Goal: Task Accomplishment & Management: Complete application form

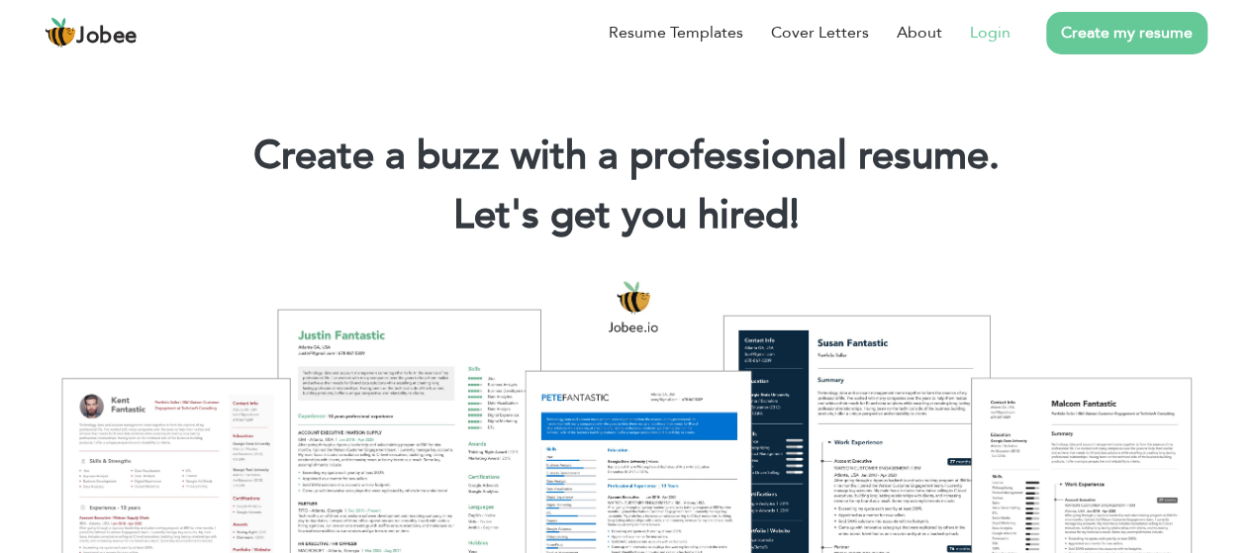
click at [983, 38] on link "Login" at bounding box center [990, 33] width 41 height 24
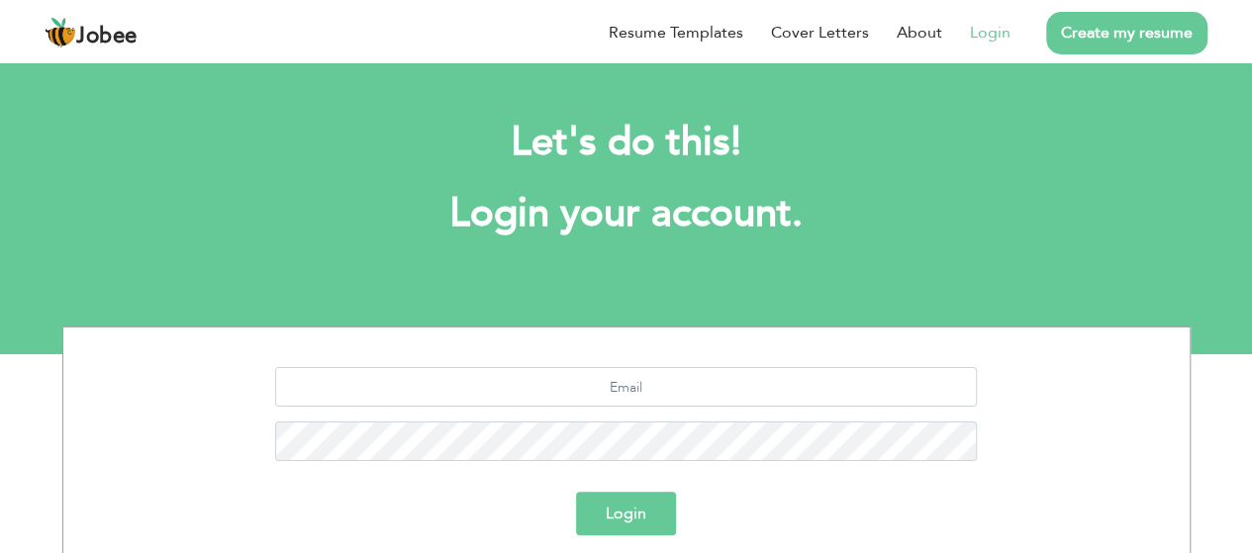
click at [992, 34] on link "Login" at bounding box center [990, 33] width 41 height 24
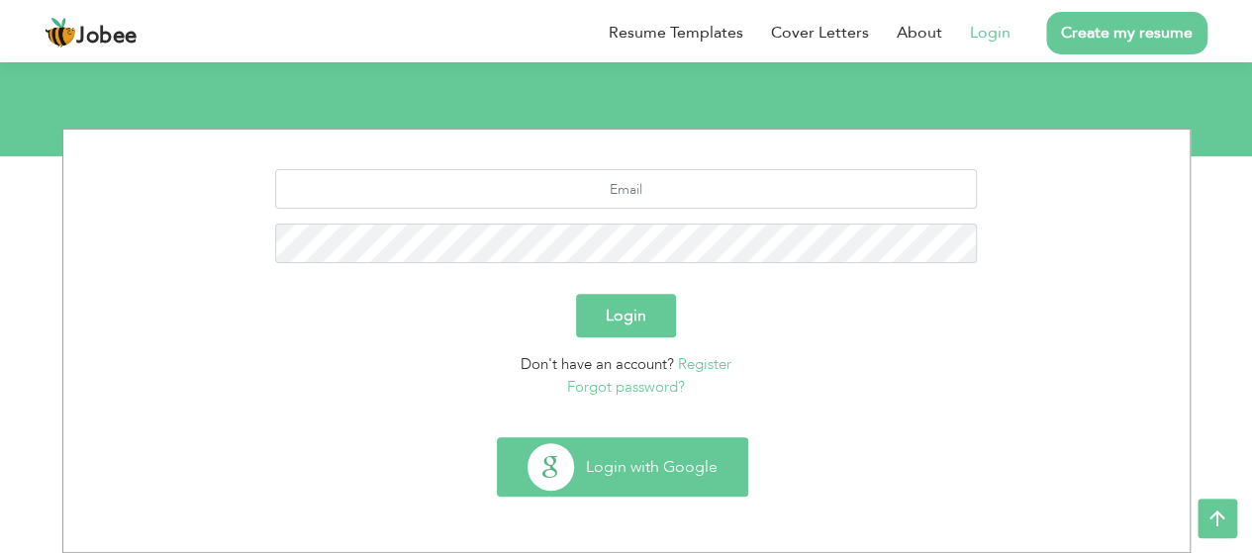
click at [631, 456] on button "Login with Google" at bounding box center [622, 467] width 249 height 57
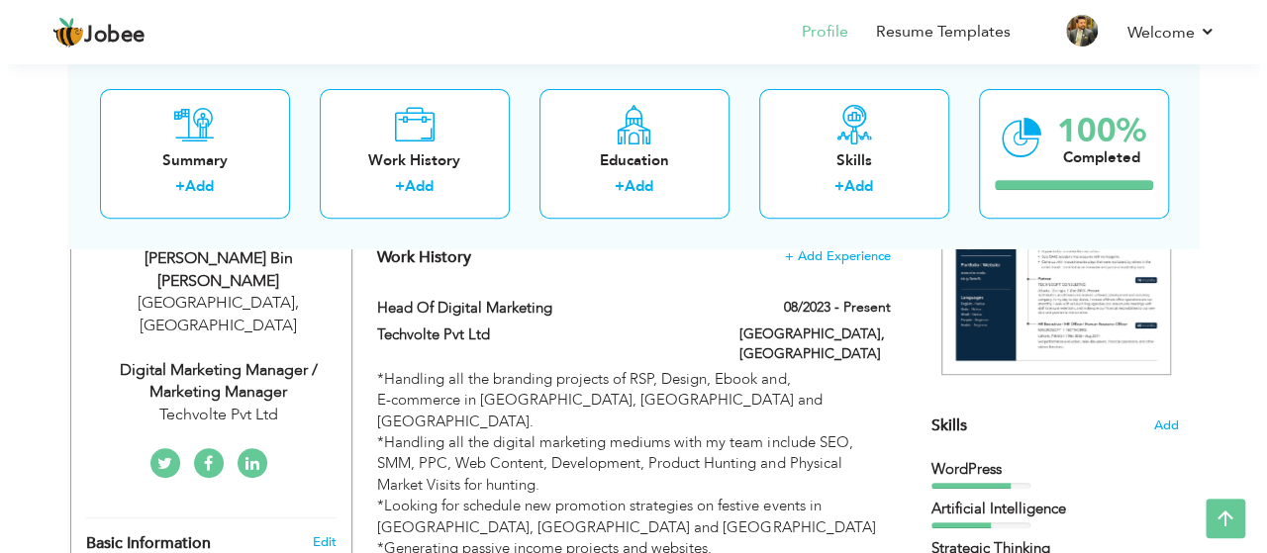
scroll to position [297, 0]
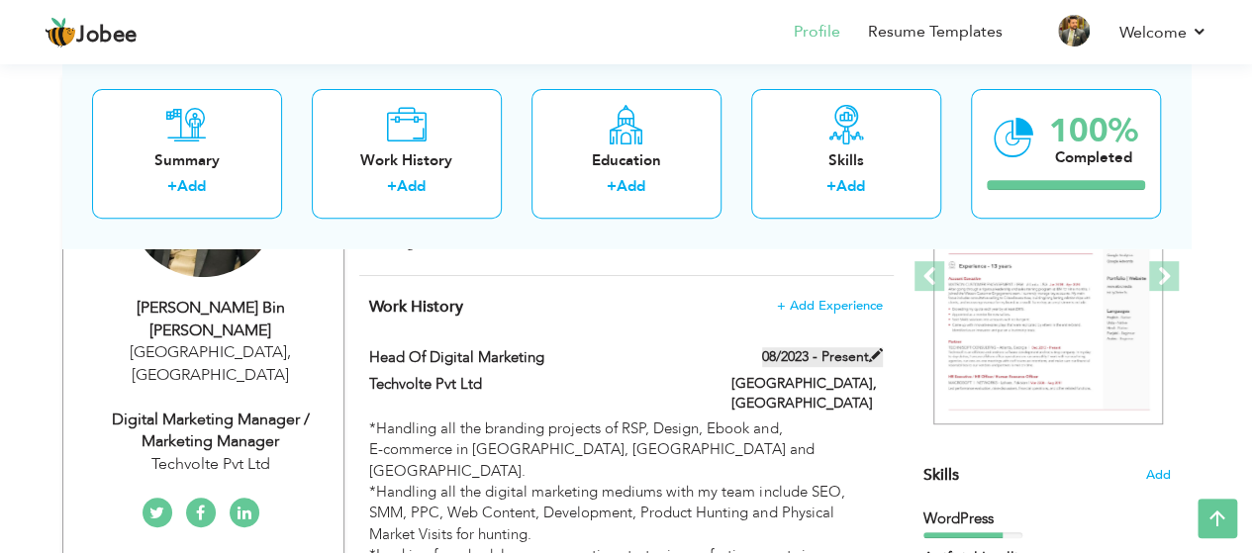
click at [869, 356] on span at bounding box center [876, 355] width 14 height 14
type input "Head of Digital Marketing"
type input "Techvolte Pvt Ltd"
type input "08/2023"
type input "[GEOGRAPHIC_DATA]"
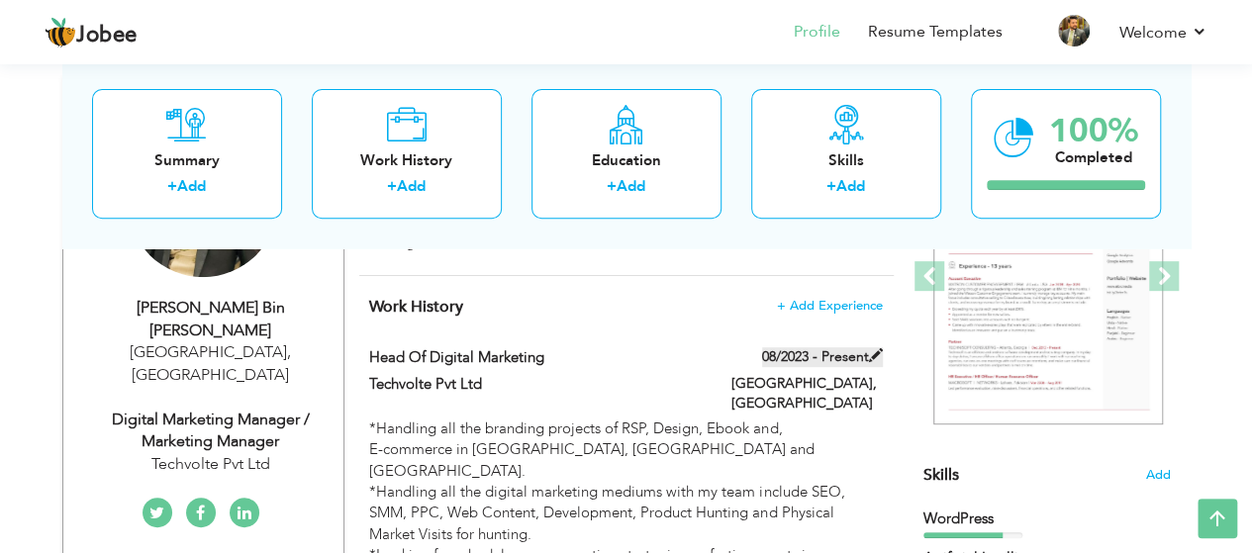
type input "[GEOGRAPHIC_DATA]"
checkbox input "true"
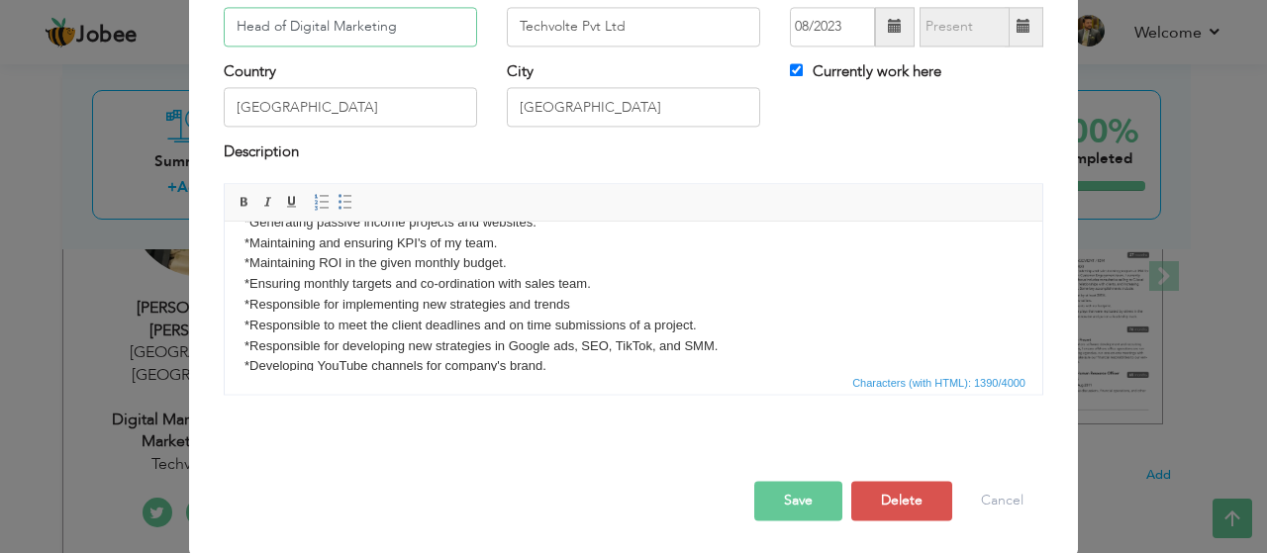
scroll to position [0, 0]
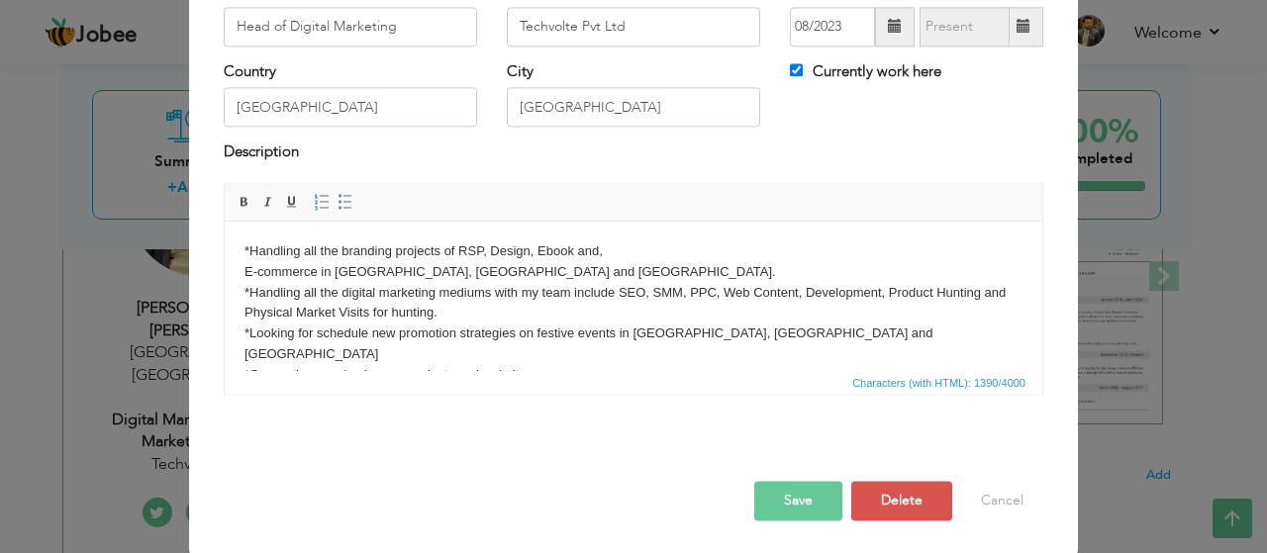
click at [318, 273] on body "*Handling all the branding projects of RSP, Design, Ebook and, E-commerce in [G…" at bounding box center [634, 530] width 778 height 576
click at [530, 249] on body "*Handling all the branding projects of RSP, Design, Ebook and, E-commerce in [G…" at bounding box center [634, 530] width 778 height 576
click at [470, 272] on body "*Handling all the branding projects of RSP, Design, Ebook and, E-commerce in [G…" at bounding box center [634, 530] width 778 height 576
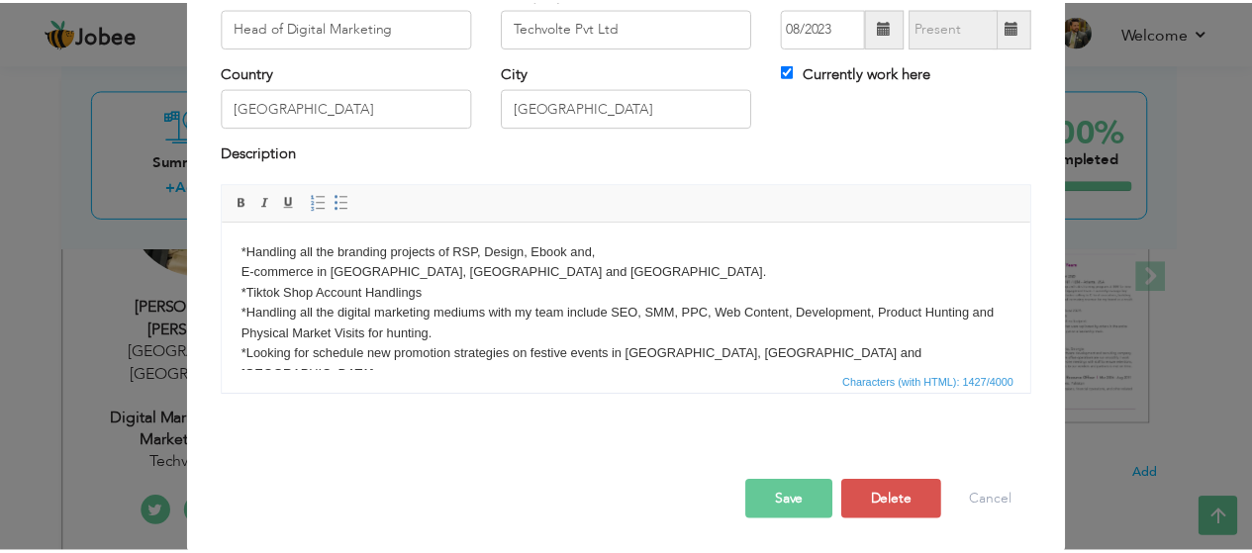
scroll to position [198, 0]
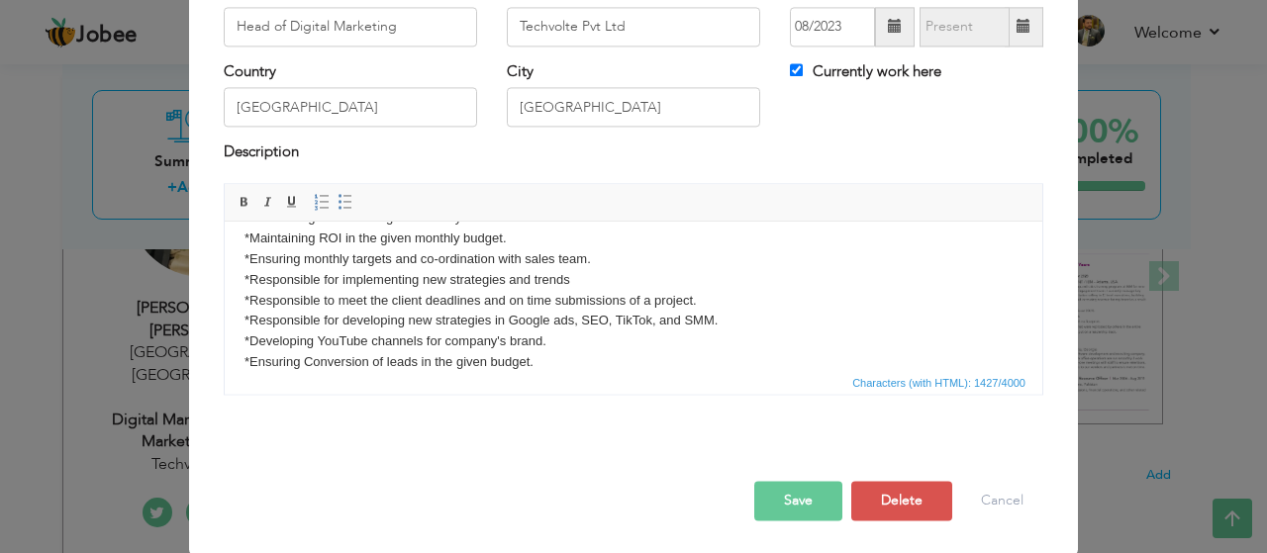
click at [788, 494] on button "Save" at bounding box center [798, 501] width 88 height 40
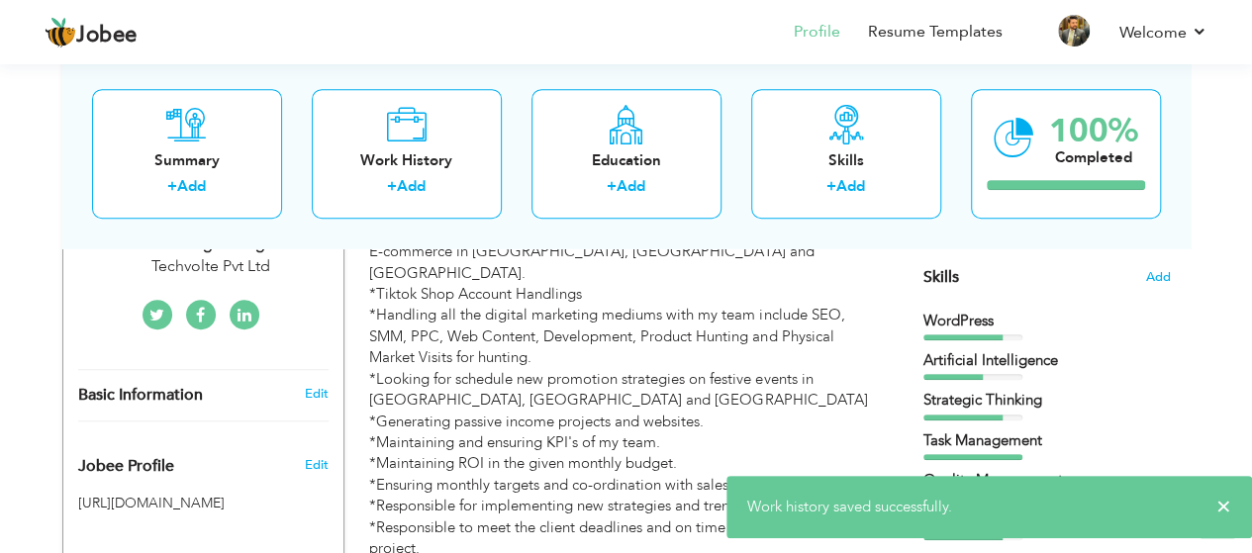
scroll to position [591, 0]
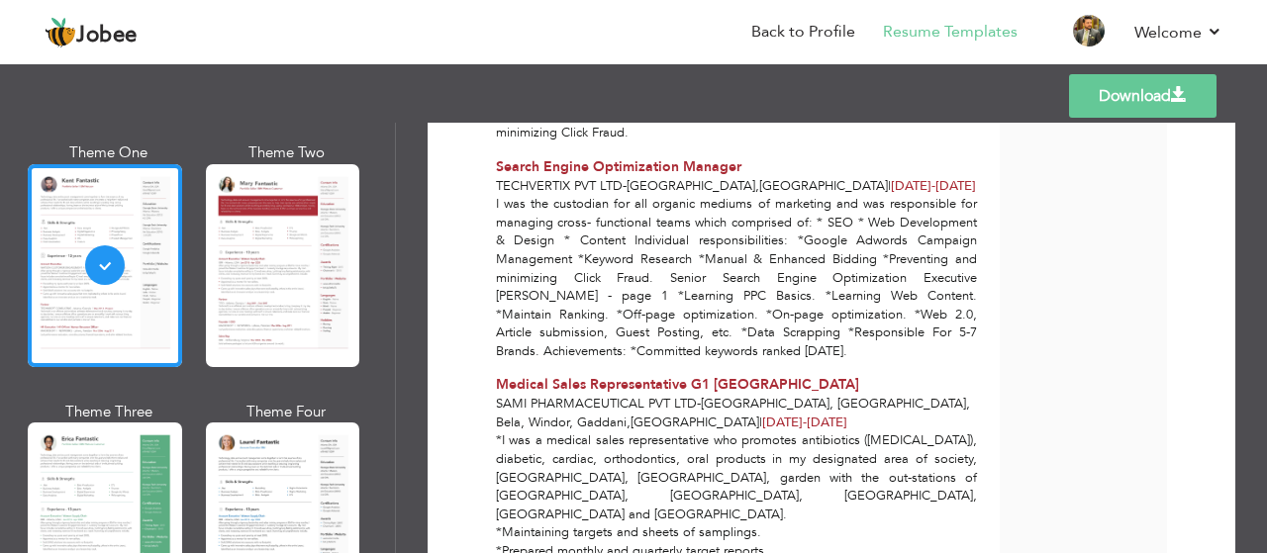
scroll to position [1782, 0]
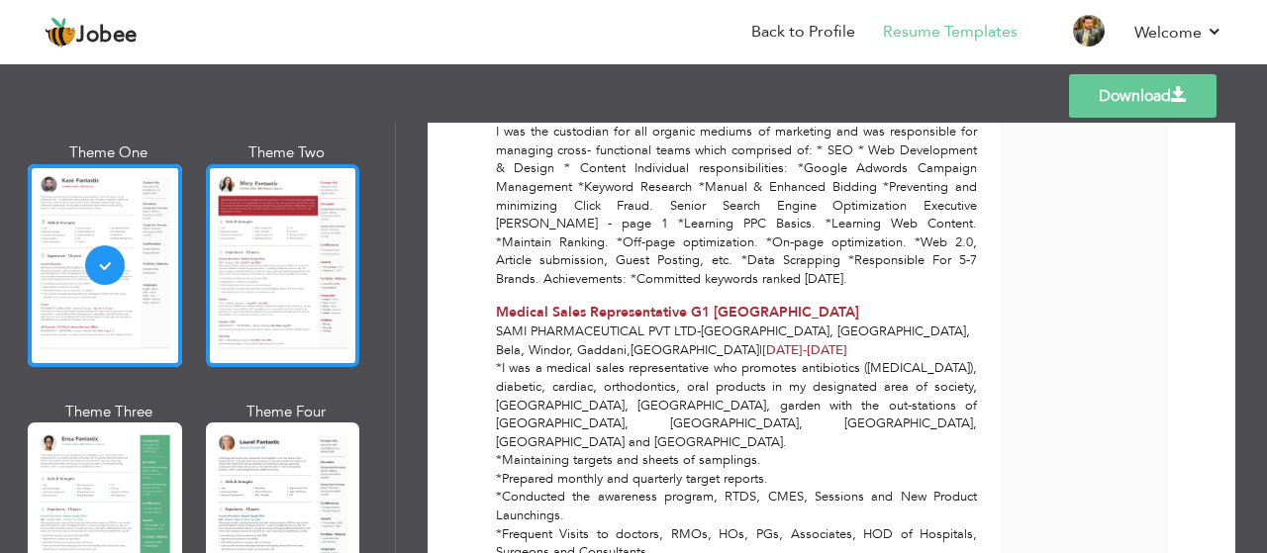
click at [301, 290] on div at bounding box center [283, 265] width 154 height 203
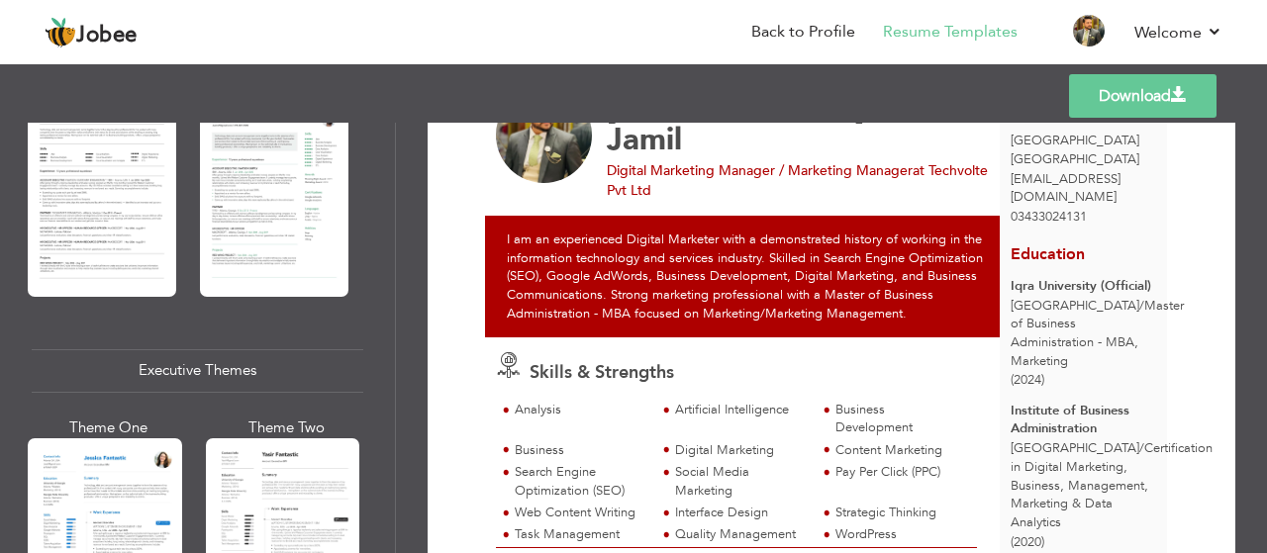
scroll to position [1386, 0]
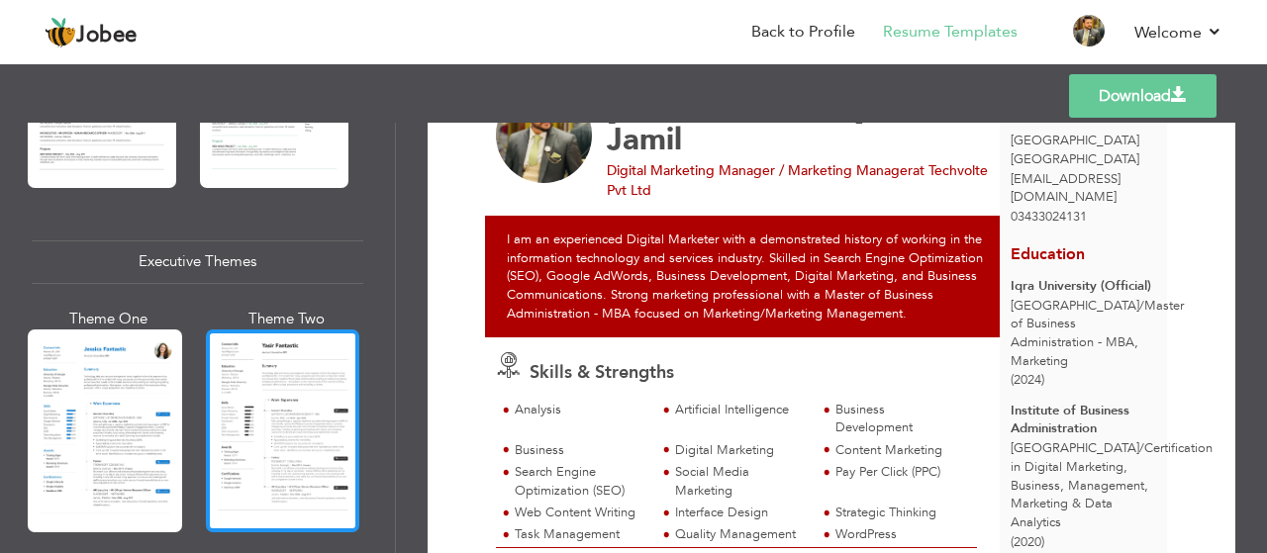
click at [262, 373] on div at bounding box center [283, 431] width 154 height 203
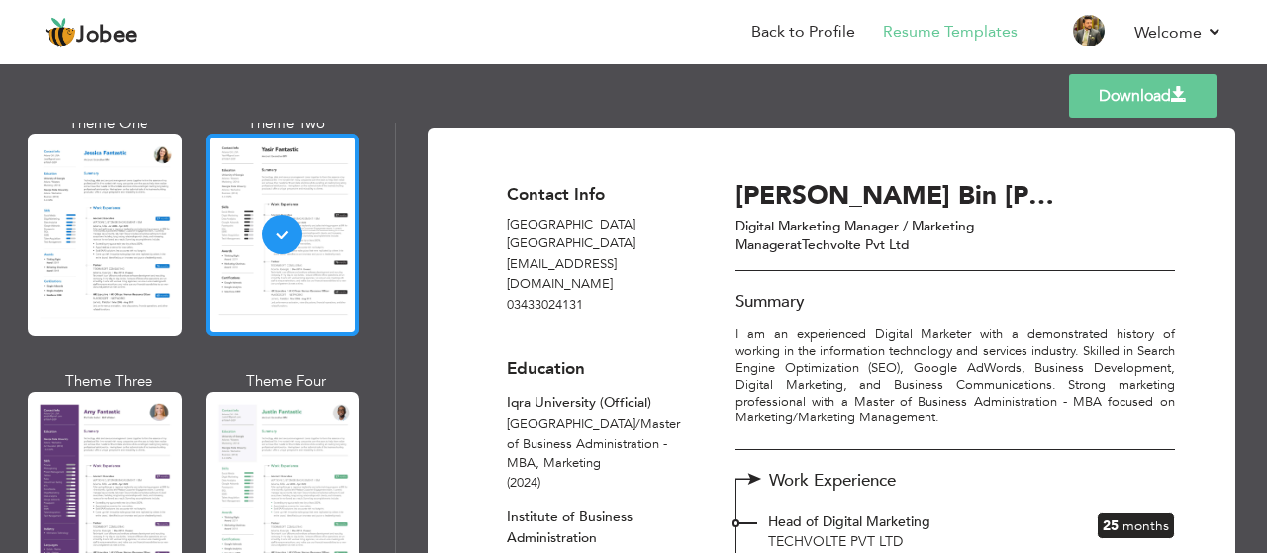
scroll to position [1584, 0]
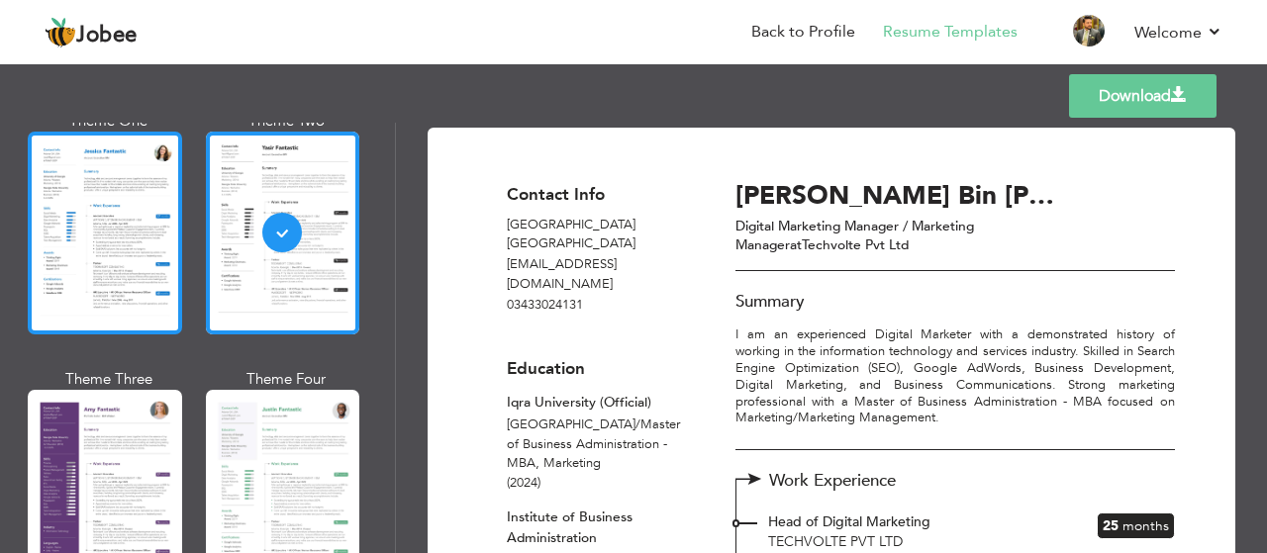
click at [152, 248] on div at bounding box center [105, 233] width 154 height 203
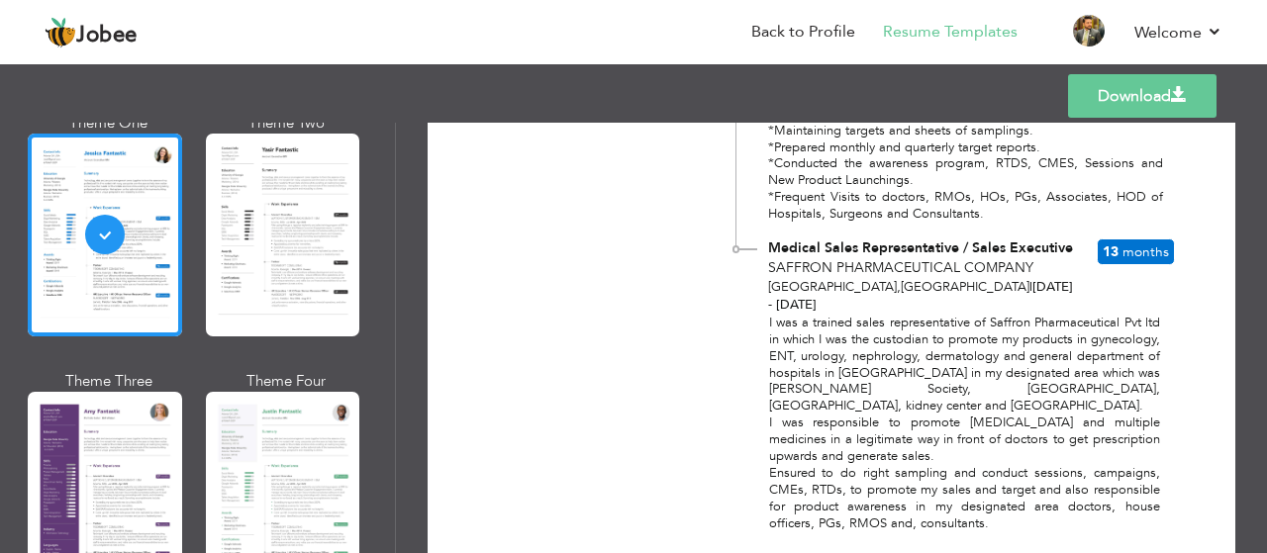
scroll to position [2252, 0]
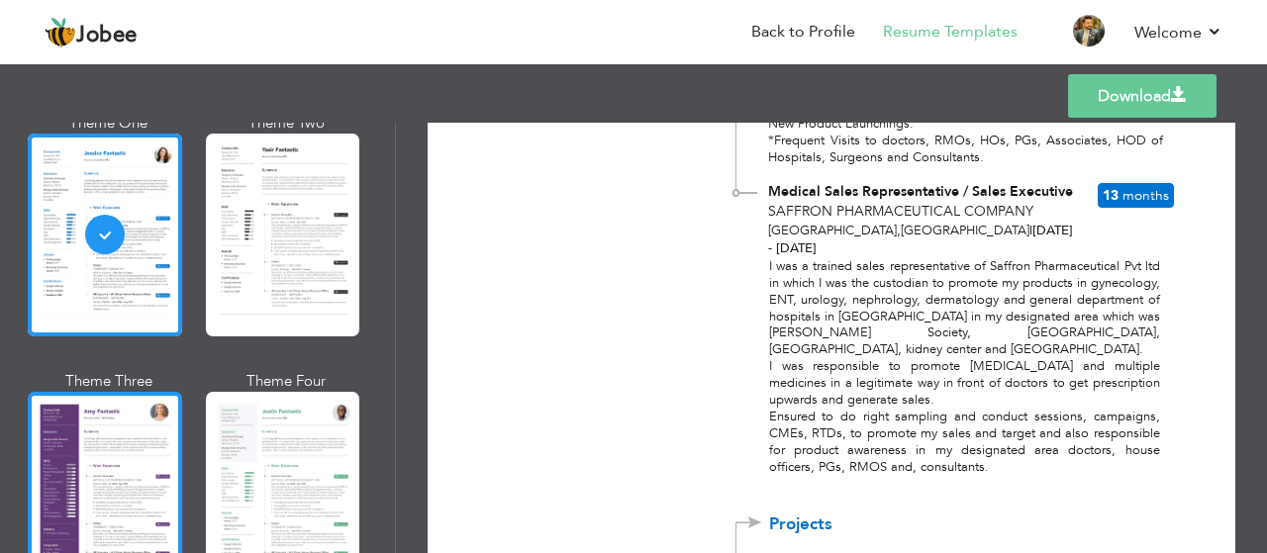
click at [158, 414] on div at bounding box center [105, 493] width 154 height 203
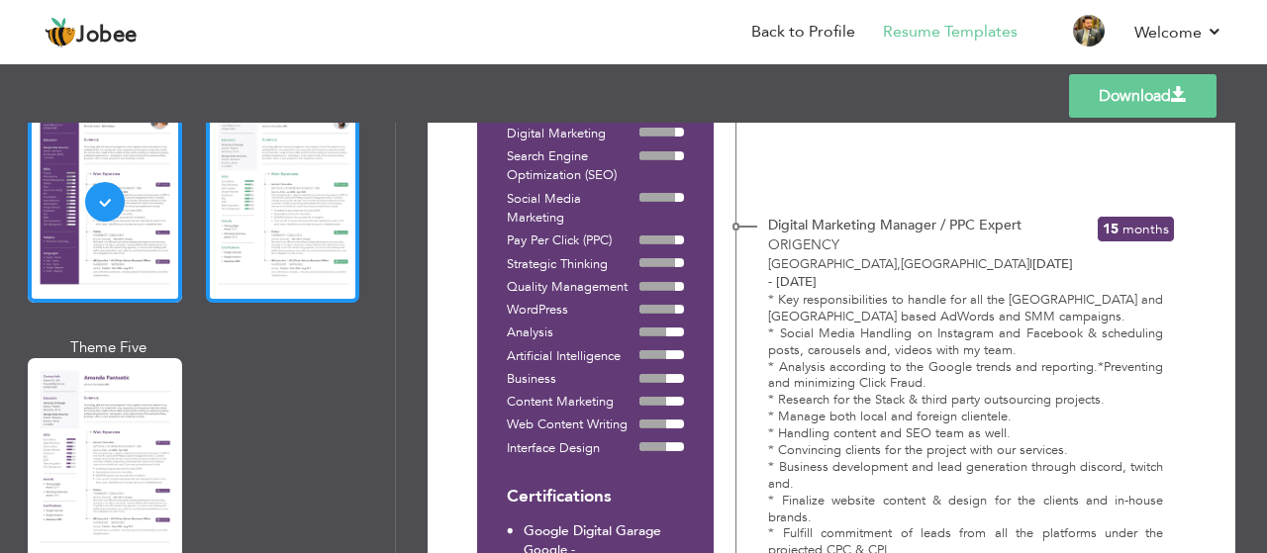
scroll to position [1881, 0]
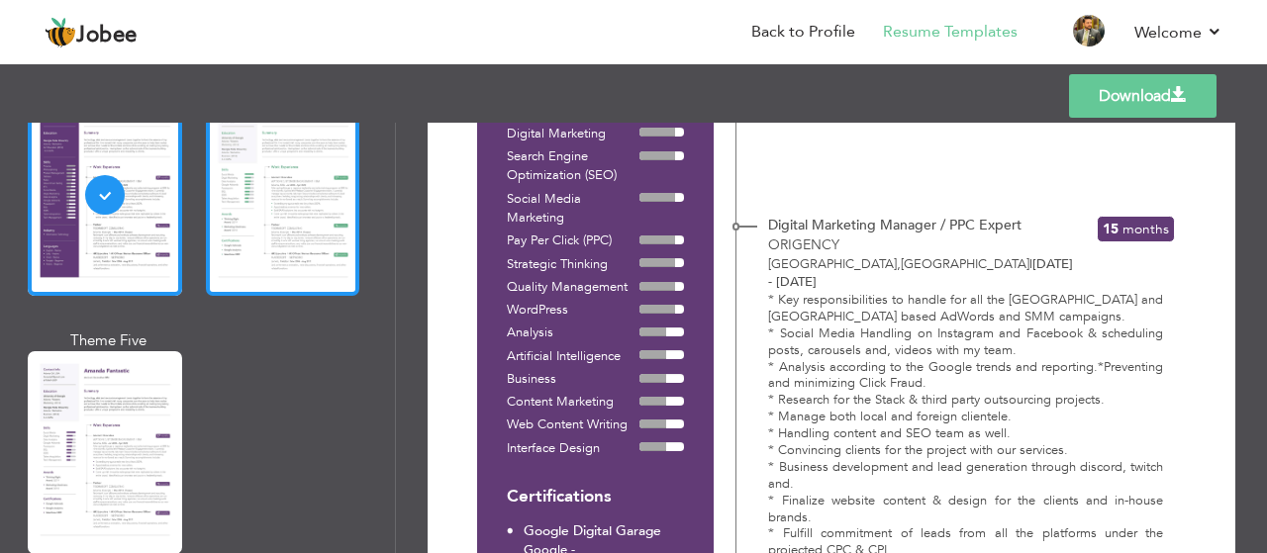
click at [291, 250] on div at bounding box center [283, 194] width 154 height 203
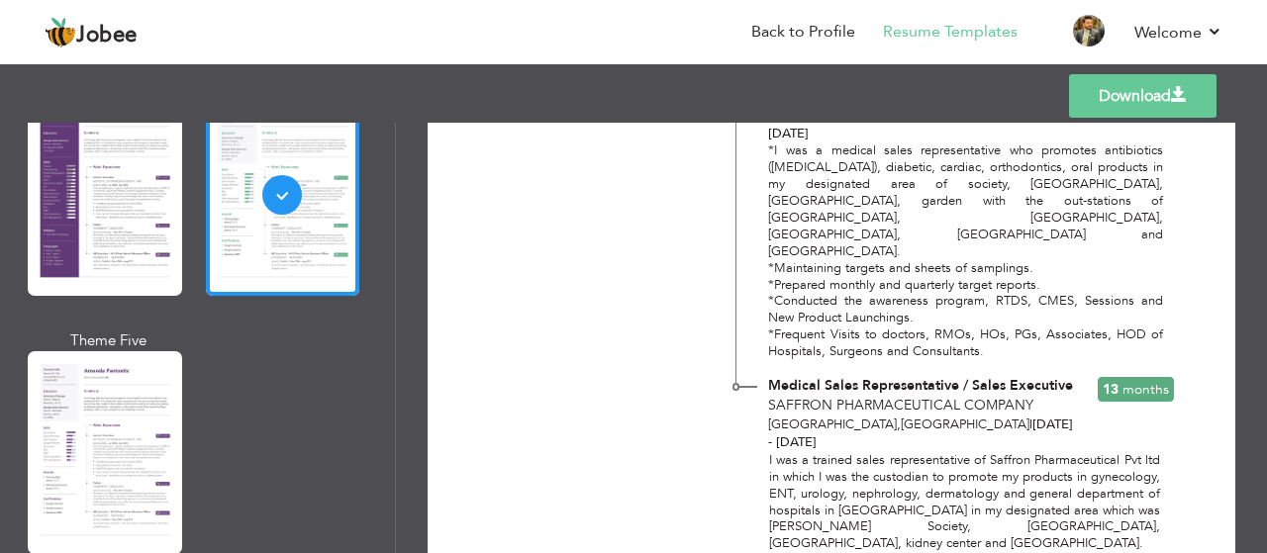
scroll to position [2054, 0]
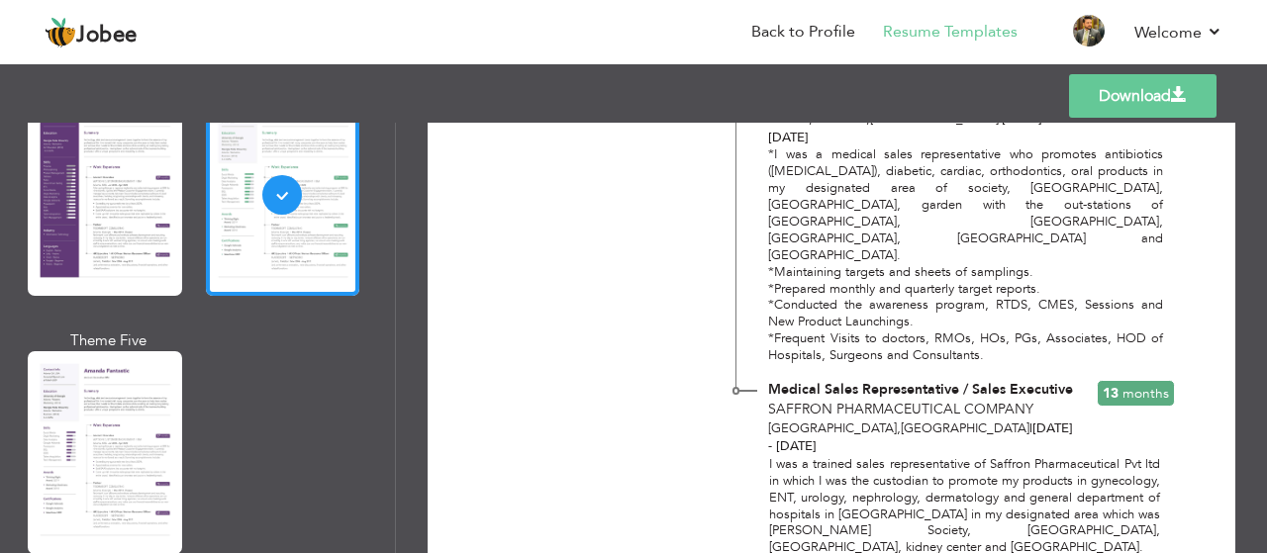
click at [170, 391] on div at bounding box center [105, 452] width 154 height 203
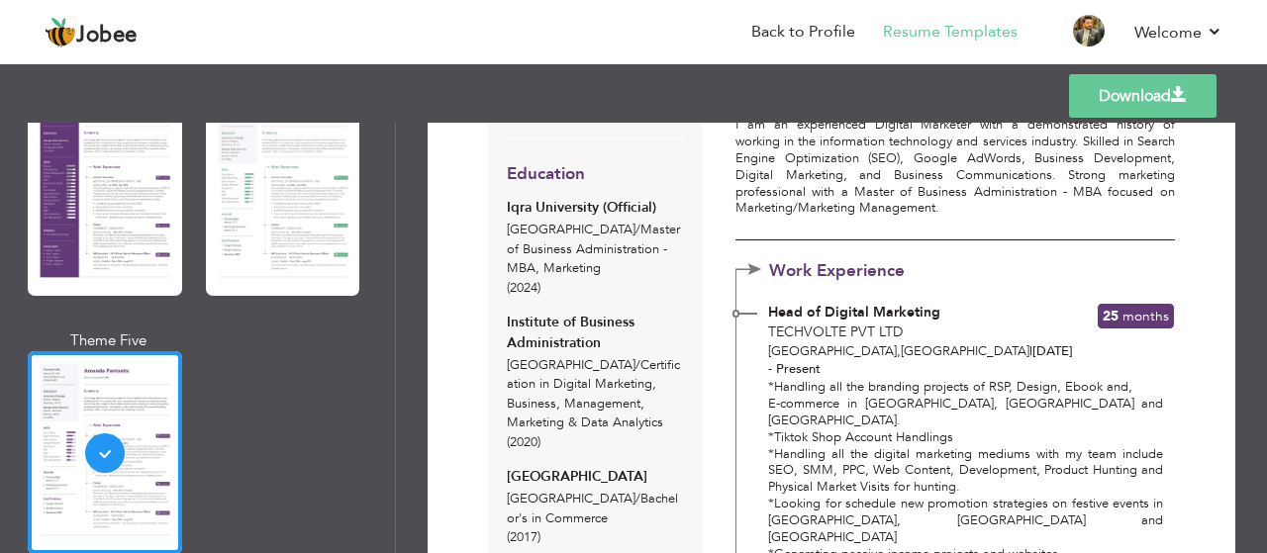
scroll to position [198, 0]
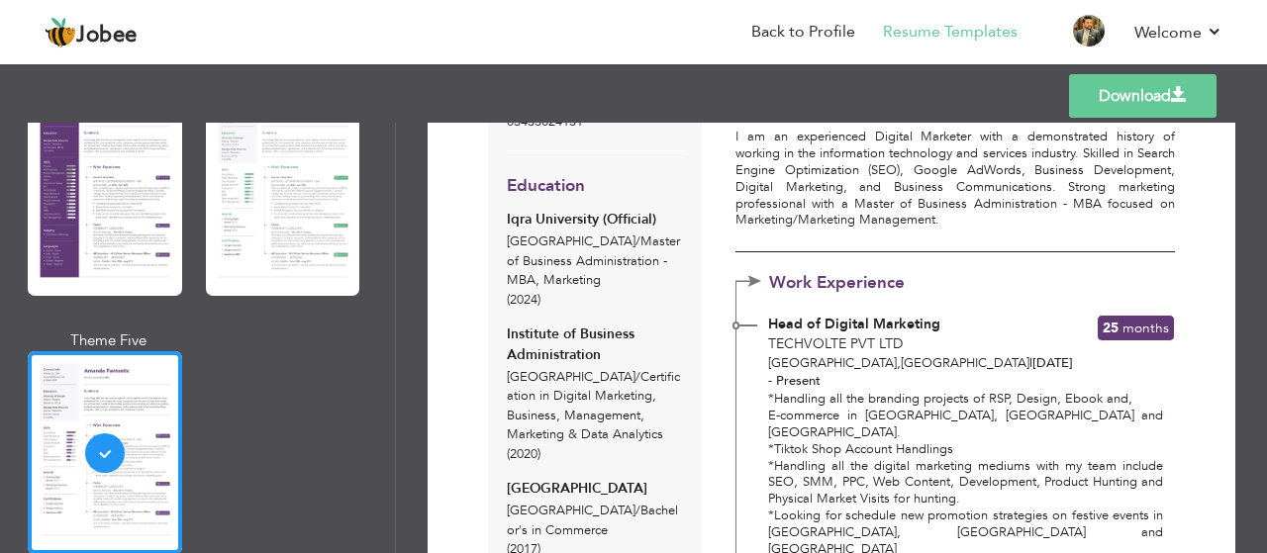
click at [1135, 105] on link "Download" at bounding box center [1143, 96] width 148 height 44
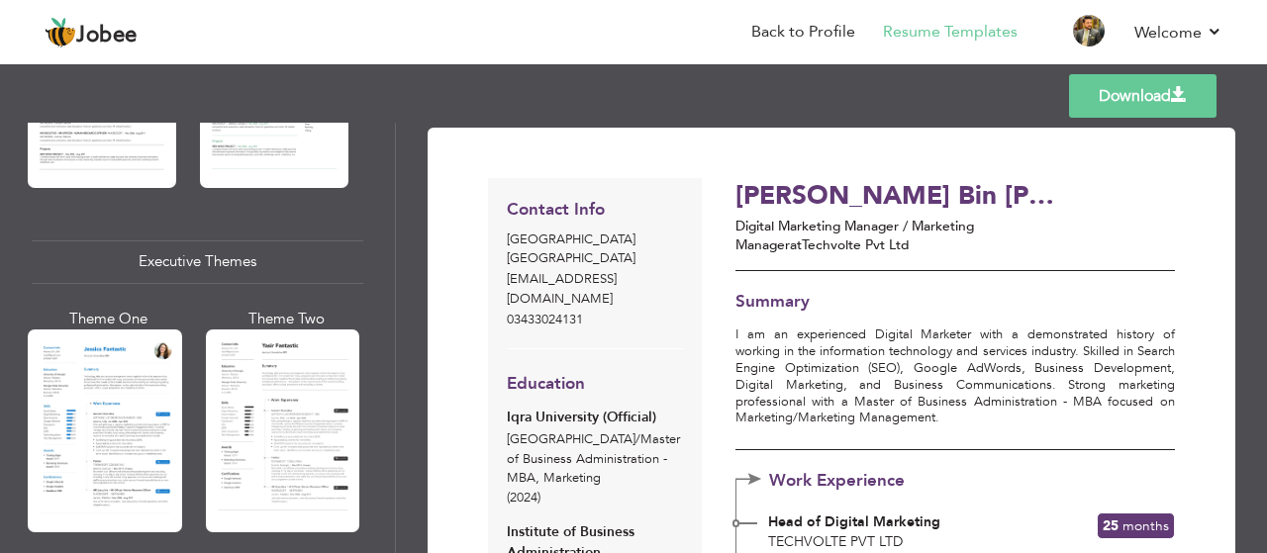
scroll to position [1584, 0]
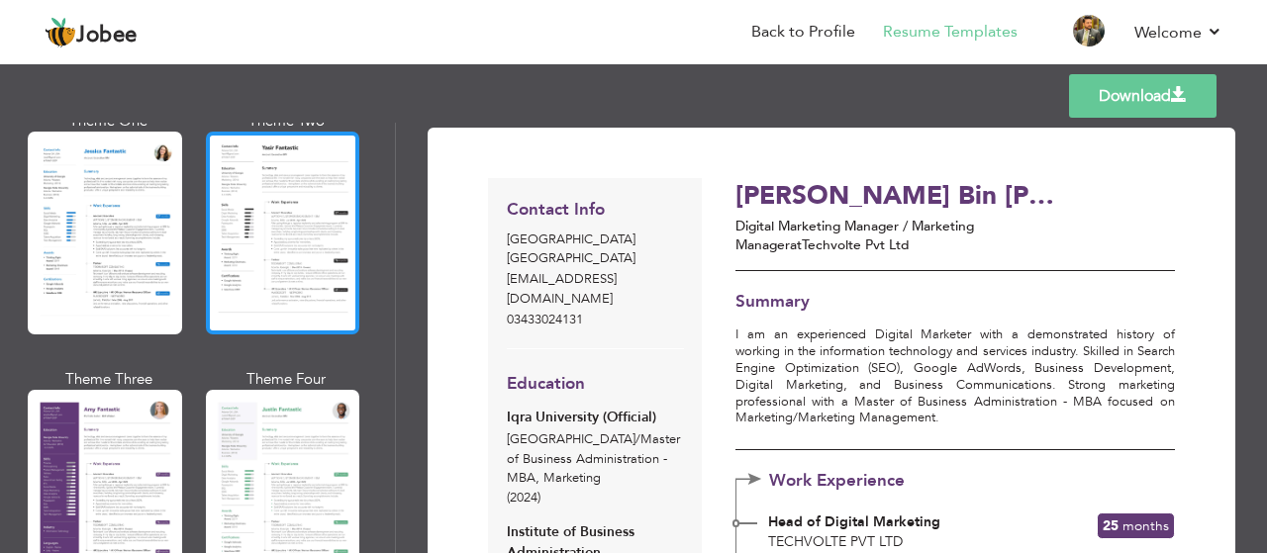
click at [303, 240] on div at bounding box center [283, 233] width 154 height 203
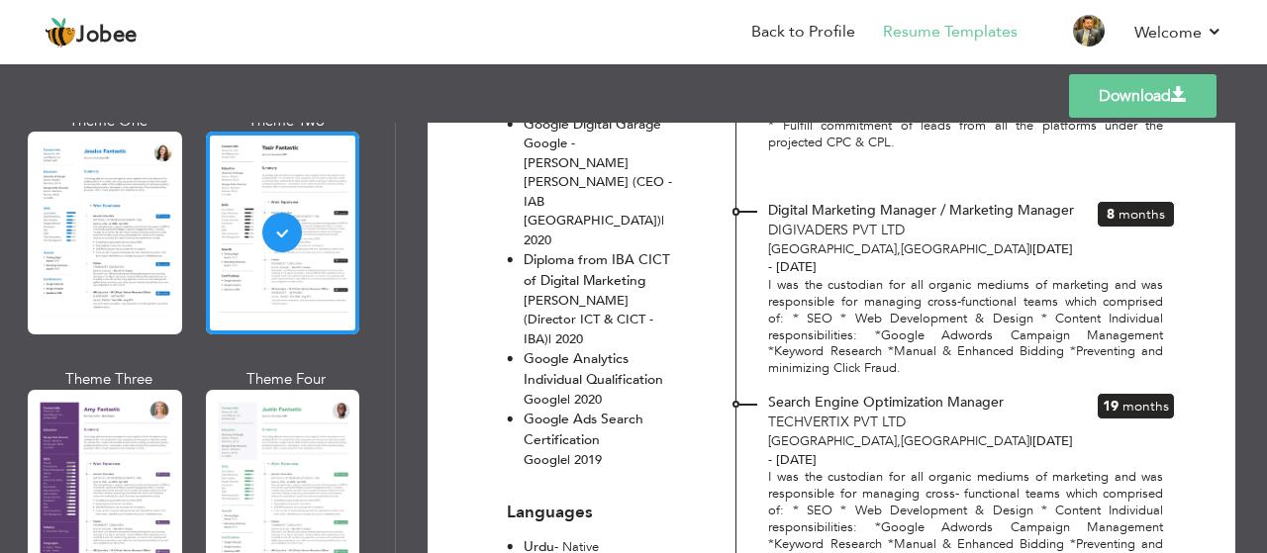
scroll to position [1386, 0]
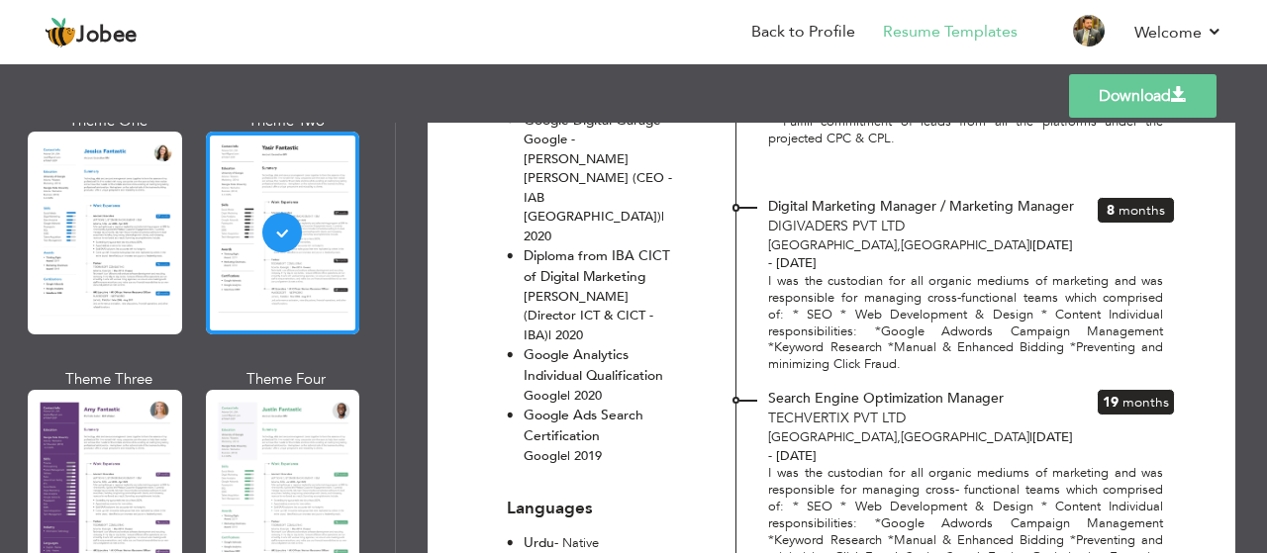
click at [1129, 102] on link "Download" at bounding box center [1143, 96] width 148 height 44
